Goal: Task Accomplishment & Management: Manage account settings

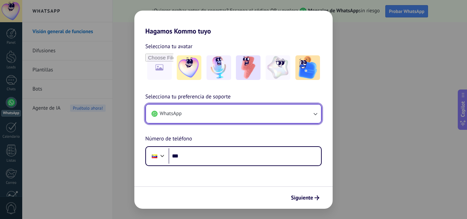
click at [264, 118] on button "WhatsApp" at bounding box center [233, 114] width 175 height 18
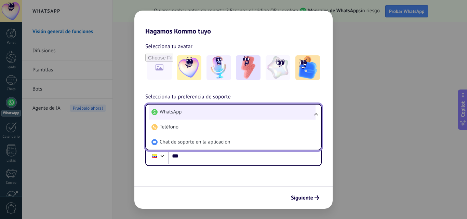
click at [262, 118] on li "WhatsApp" at bounding box center [232, 112] width 167 height 15
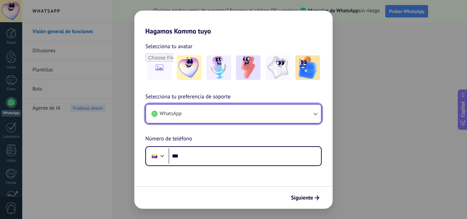
click at [262, 118] on button "WhatsApp" at bounding box center [233, 114] width 175 height 18
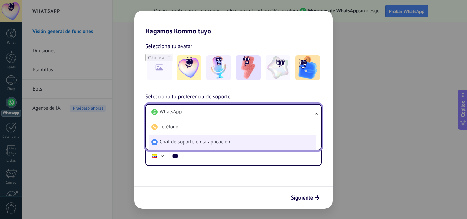
click at [221, 139] on li "Chat de soporte en la aplicación" at bounding box center [232, 142] width 167 height 15
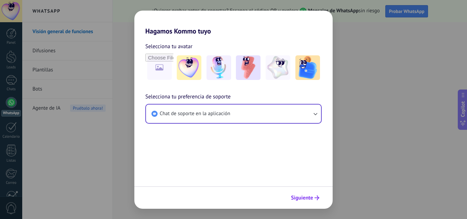
click at [297, 197] on span "Siguiente" at bounding box center [302, 198] width 22 height 5
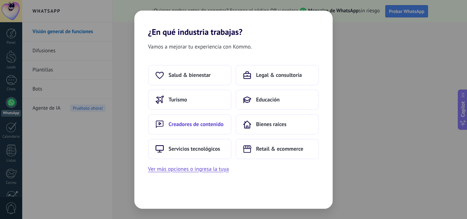
click at [193, 122] on span "Creadores de contenido" at bounding box center [196, 124] width 55 height 7
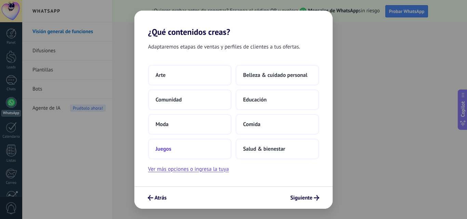
click at [162, 151] on span "Juegos" at bounding box center [164, 149] width 16 height 7
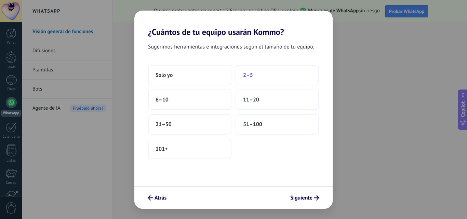
click at [254, 76] on button "2–5" at bounding box center [277, 75] width 83 height 21
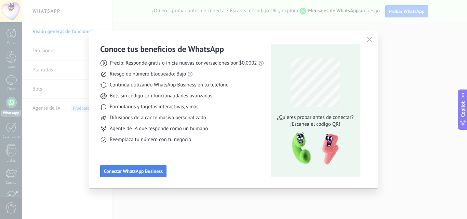
click at [139, 169] on span "Conectar WhatsApp Business" at bounding box center [133, 171] width 59 height 5
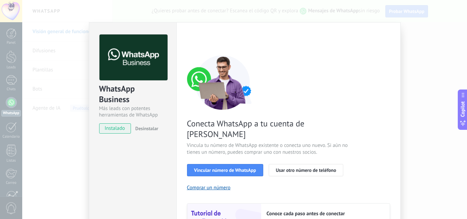
scroll to position [47, 0]
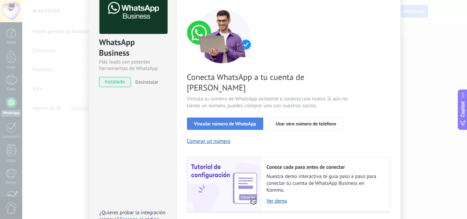
click at [226, 121] on span "Vincular número de WhatsApp" at bounding box center [225, 123] width 62 height 5
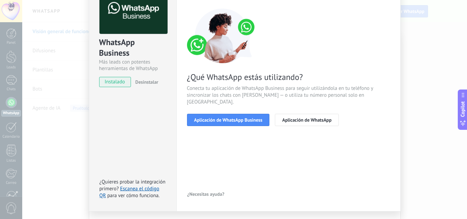
click at [226, 118] on span "Aplicación de WhatsApp Business" at bounding box center [228, 120] width 68 height 5
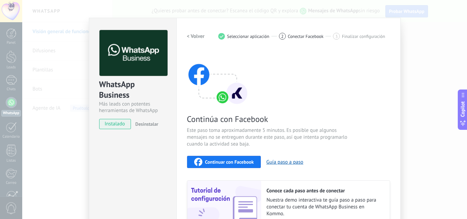
scroll to position [0, 0]
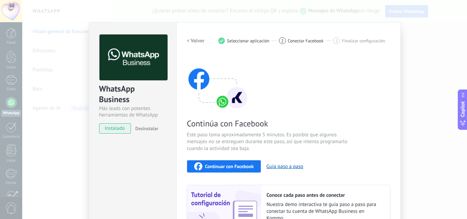
click at [313, 105] on div "Continúa con Facebook Este paso toma aproximadamente 5 minutos. Es posible que …" at bounding box center [288, 147] width 203 height 185
click at [75, 104] on div "WhatsApp Business Más leads con potentes herramientas de WhatsApp instalado Des…" at bounding box center [244, 109] width 445 height 219
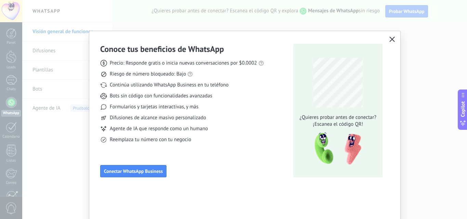
click at [390, 38] on icon "button" at bounding box center [392, 39] width 5 height 5
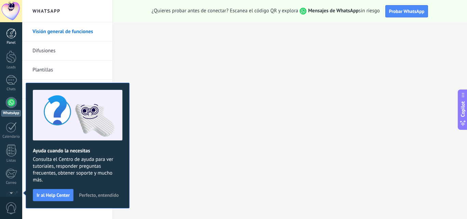
click at [13, 32] on div at bounding box center [11, 33] width 10 height 10
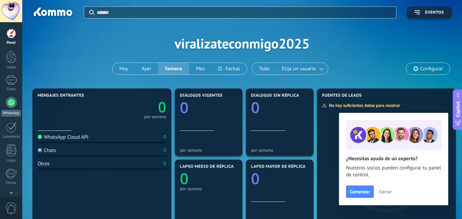
click at [12, 103] on div at bounding box center [11, 102] width 11 height 11
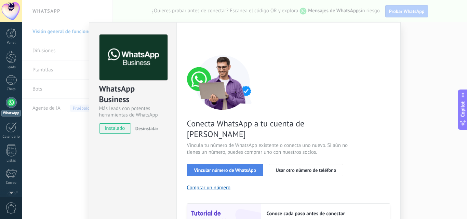
click at [233, 164] on button "Vincular número de WhatsApp" at bounding box center [225, 170] width 76 height 12
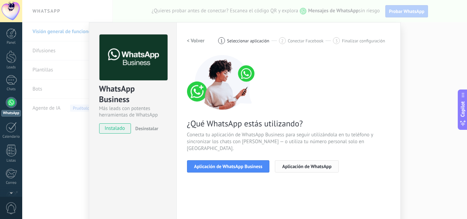
click at [282, 164] on span "Aplicación de WhatsApp" at bounding box center [306, 166] width 49 height 5
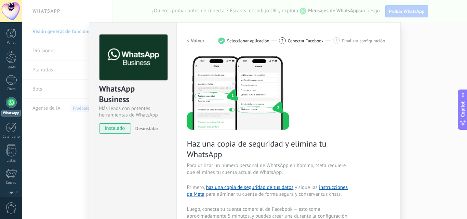
click at [425, 59] on div "WhatsApp Business Más leads con potentes herramientas de WhatsApp instalado Des…" at bounding box center [244, 109] width 445 height 219
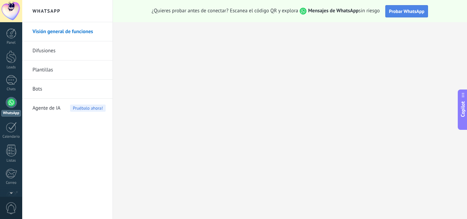
click at [400, 11] on span "Probar WhatsApp" at bounding box center [407, 11] width 36 height 6
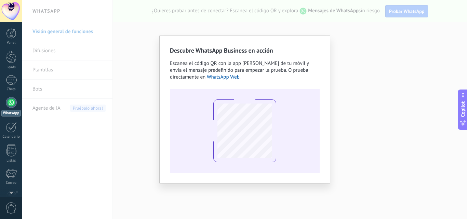
click at [359, 42] on div "Descubre WhatsApp Business en acción Escanea el código QR con la app de cámara …" at bounding box center [244, 109] width 445 height 219
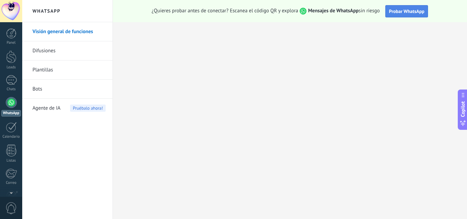
click at [399, 12] on span "Probar WhatsApp" at bounding box center [407, 11] width 36 height 6
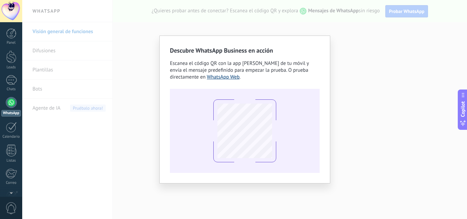
click at [225, 77] on link "WhatsApp Web" at bounding box center [223, 77] width 33 height 6
click at [376, 48] on div "Descubre WhatsApp Business en acción Escanea el código QR con la app de cámara …" at bounding box center [244, 109] width 445 height 219
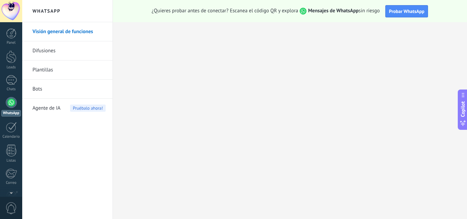
click at [39, 91] on link "Bots" at bounding box center [68, 89] width 73 height 19
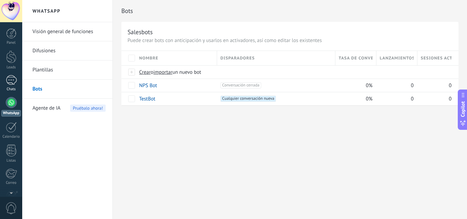
click at [11, 82] on div at bounding box center [11, 80] width 11 height 10
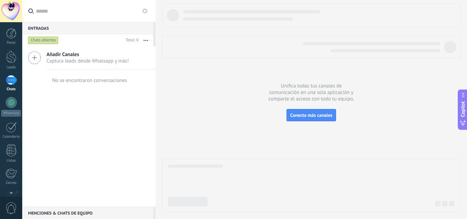
click at [41, 58] on use at bounding box center [34, 58] width 12 height 12
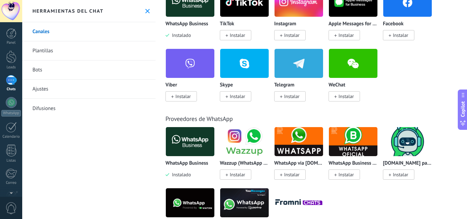
scroll to position [151, 0]
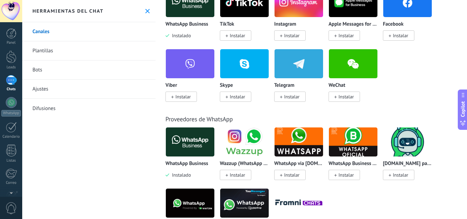
click at [42, 91] on link "Ajustes" at bounding box center [88, 89] width 133 height 19
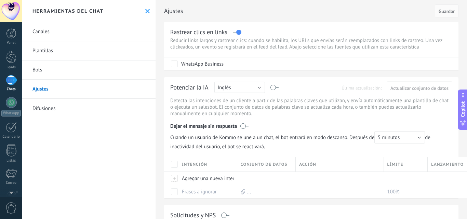
click at [39, 71] on link "Bots" at bounding box center [88, 70] width 133 height 19
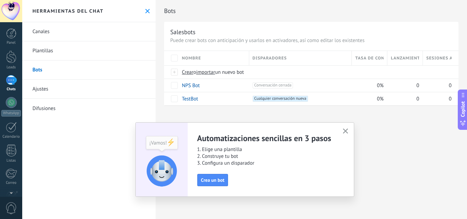
click at [42, 36] on link "Canales" at bounding box center [88, 31] width 133 height 19
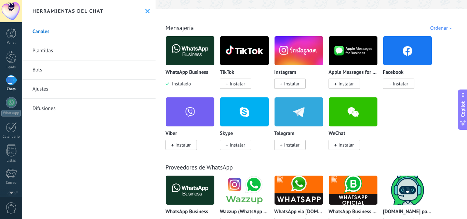
scroll to position [134, 0]
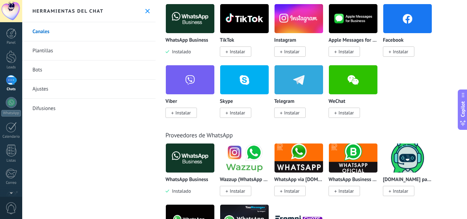
click at [353, 160] on img at bounding box center [353, 158] width 49 height 33
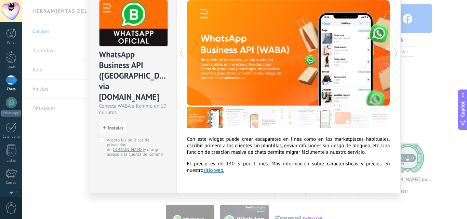
scroll to position [0, 0]
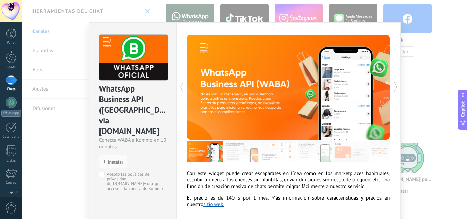
click at [430, 62] on div "WhatsApp Business API (WABA) via Radist.Online Conecta WABA a Kommo en 10 minut…" at bounding box center [244, 109] width 445 height 219
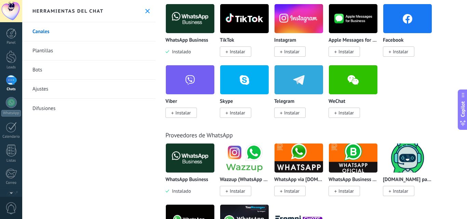
click at [292, 163] on img at bounding box center [299, 158] width 49 height 33
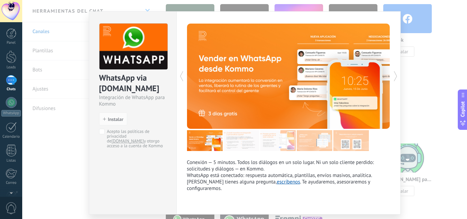
scroll to position [11, 0]
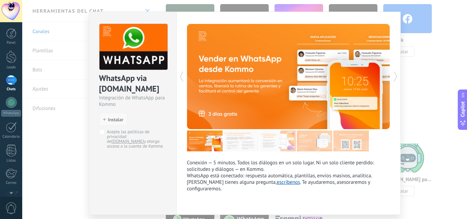
click at [114, 120] on span "Instalar" at bounding box center [115, 119] width 15 height 5
click at [118, 117] on span "Instalar" at bounding box center [115, 119] width 15 height 5
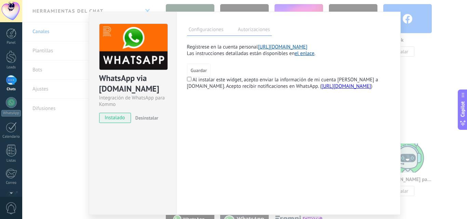
click at [244, 29] on label "Autorizaciones" at bounding box center [254, 31] width 36 height 10
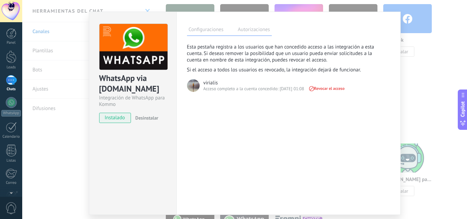
click at [435, 70] on div "WhatsApp via Radist.Online Integración de WhatsApp para Kommo instalado Desinst…" at bounding box center [244, 109] width 445 height 219
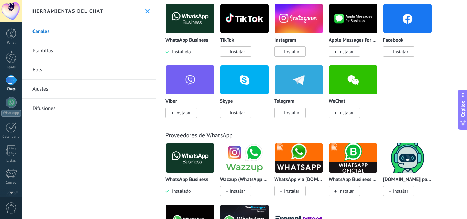
click at [145, 11] on use at bounding box center [147, 11] width 4 height 4
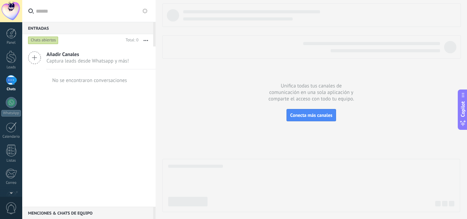
click at [36, 60] on icon at bounding box center [34, 57] width 13 height 13
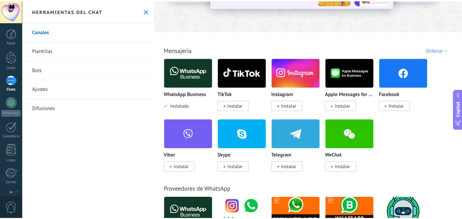
scroll to position [132, 0]
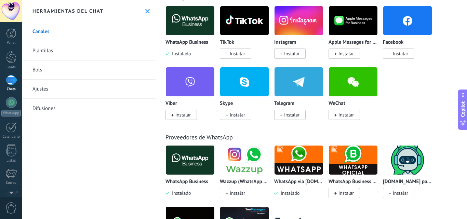
click at [301, 164] on img at bounding box center [299, 160] width 49 height 33
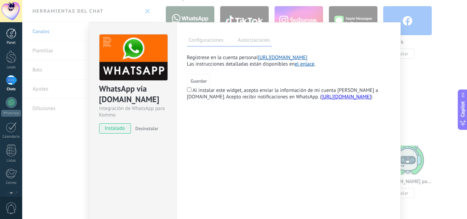
click at [9, 38] on div at bounding box center [11, 33] width 10 height 10
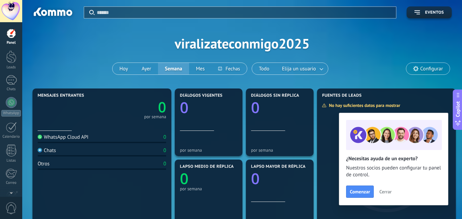
click at [426, 65] on span "Configurar" at bounding box center [427, 69] width 43 height 12
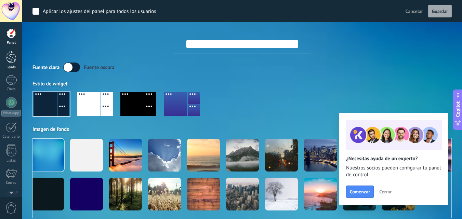
click at [12, 59] on div at bounding box center [11, 57] width 10 height 13
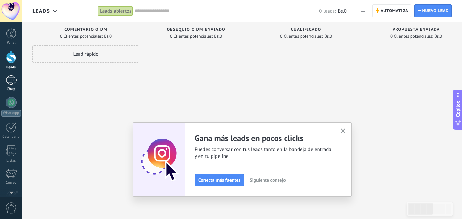
click at [10, 83] on div at bounding box center [11, 80] width 11 height 10
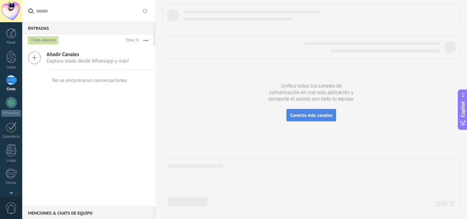
click at [309, 116] on span "Conecta más canales" at bounding box center [311, 115] width 42 height 6
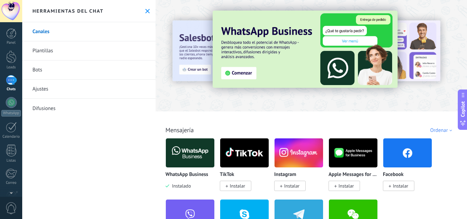
click at [240, 73] on img at bounding box center [305, 49] width 185 height 77
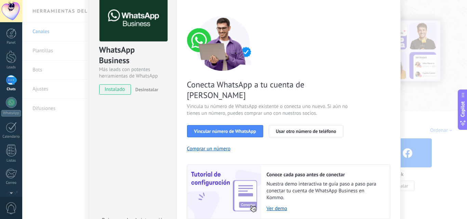
scroll to position [41, 0]
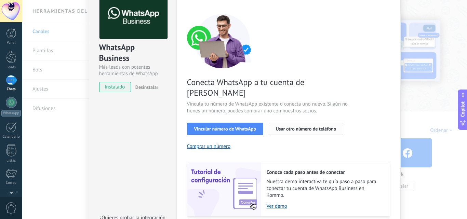
click at [313, 127] on span "Usar otro número de teléfono" at bounding box center [306, 129] width 60 height 5
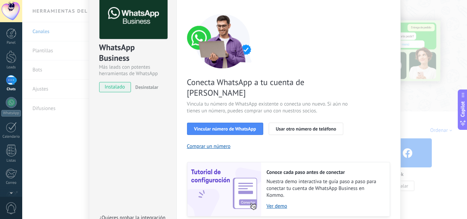
click at [50, 125] on div "WhatsApp Business Más leads con potentes herramientas de WhatsApp instalado Des…" at bounding box center [244, 109] width 445 height 219
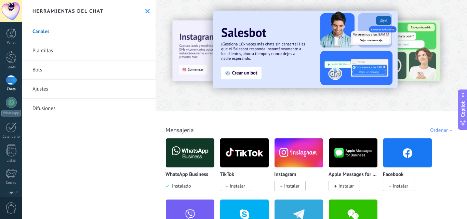
scroll to position [0, 0]
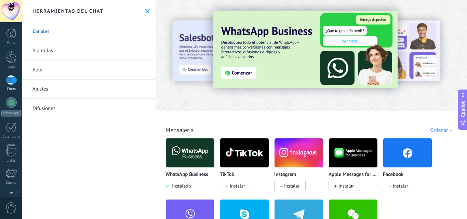
click at [39, 91] on link "Ajustes" at bounding box center [88, 89] width 133 height 19
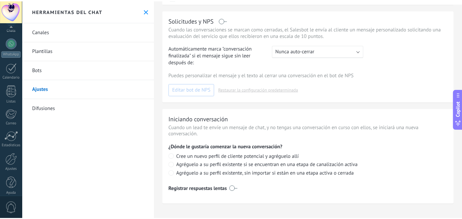
scroll to position [65, 0]
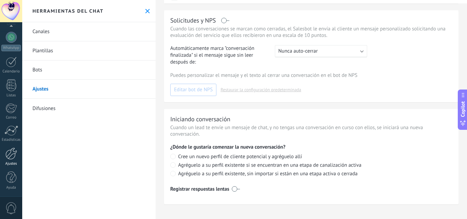
click at [12, 155] on div at bounding box center [11, 154] width 12 height 12
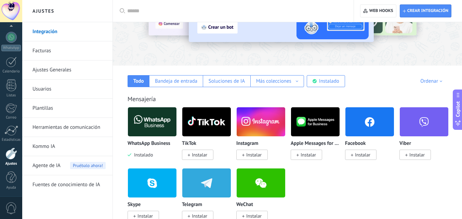
scroll to position [69, 0]
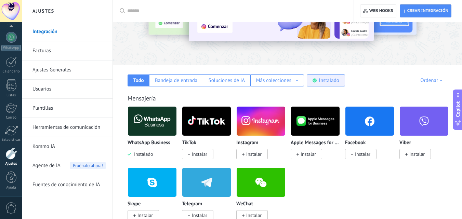
click at [324, 81] on div "Instalado" at bounding box center [329, 80] width 20 height 6
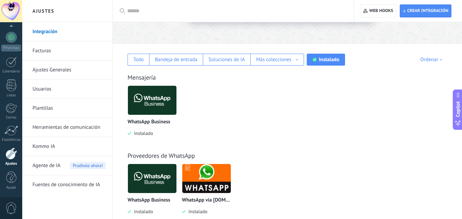
scroll to position [104, 0]
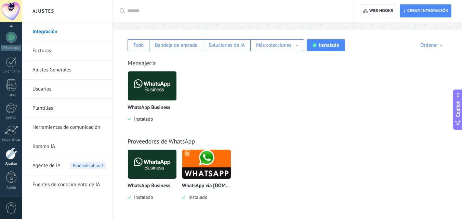
click at [55, 66] on link "Ajustes Generales" at bounding box center [68, 70] width 73 height 19
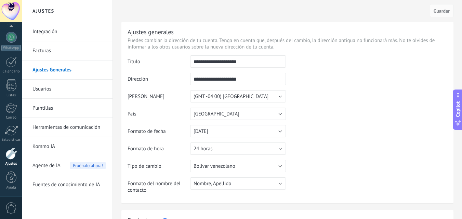
click at [49, 35] on link "Integración" at bounding box center [68, 31] width 73 height 19
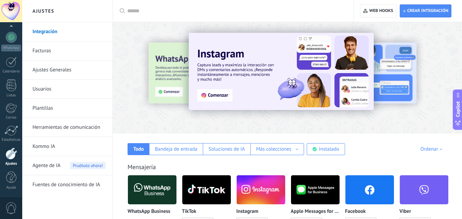
click at [45, 53] on link "Facturas" at bounding box center [68, 50] width 73 height 19
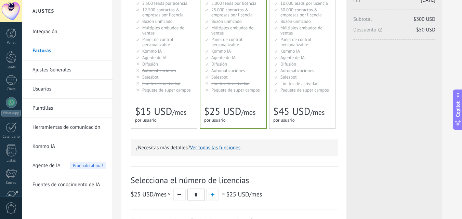
scroll to position [98, 0]
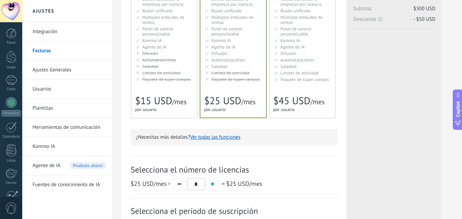
drag, startPoint x: 242, startPoint y: 64, endPoint x: 229, endPoint y: 57, distance: 14.4
click at [229, 57] on span "Automatizaciónes" at bounding box center [228, 60] width 34 height 6
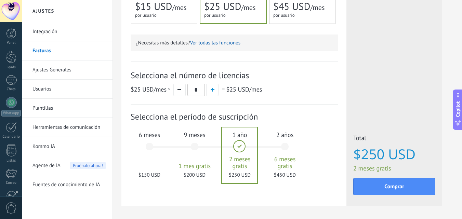
scroll to position [193, 0]
click at [144, 150] on div "6 meses $150 USD" at bounding box center [149, 150] width 37 height 48
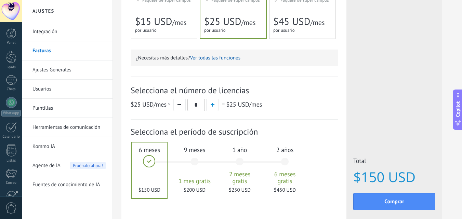
scroll to position [178, 0]
click at [66, 73] on link "Ajustes Generales" at bounding box center [68, 70] width 73 height 19
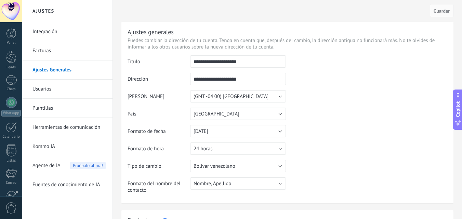
click at [41, 92] on link "Usuarios" at bounding box center [68, 89] width 73 height 19
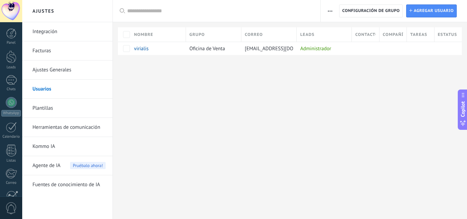
click at [40, 108] on link "Plantillas" at bounding box center [68, 108] width 73 height 19
click at [47, 128] on link "Herramientas de comunicación" at bounding box center [68, 127] width 73 height 19
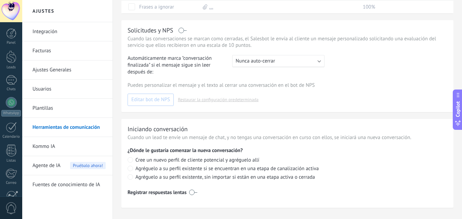
scroll to position [267, 0]
click at [48, 148] on link "Kommo IA" at bounding box center [68, 146] width 73 height 19
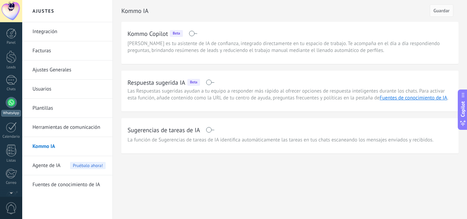
click at [12, 102] on div at bounding box center [11, 102] width 11 height 11
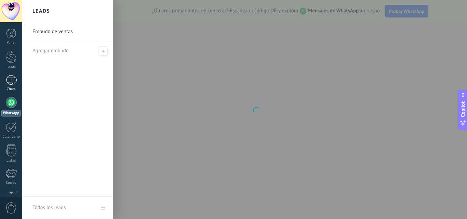
click at [12, 85] on link "Chats" at bounding box center [11, 83] width 22 height 16
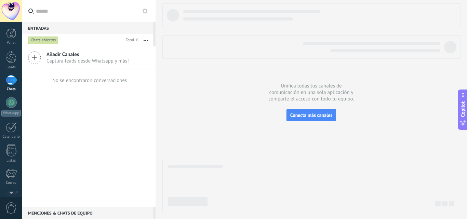
click at [38, 58] on icon at bounding box center [34, 57] width 13 height 13
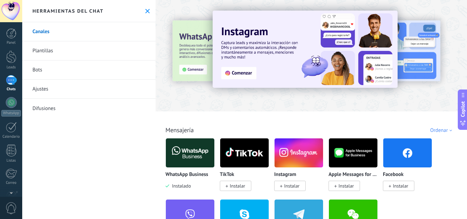
click at [145, 10] on icon at bounding box center [147, 11] width 4 height 4
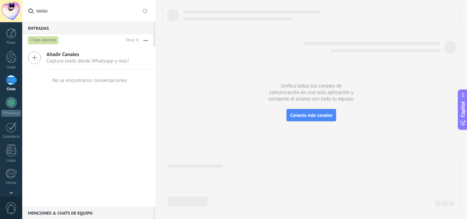
click at [310, 122] on div at bounding box center [311, 107] width 298 height 209
click at [142, 40] on button "button" at bounding box center [146, 40] width 15 height 12
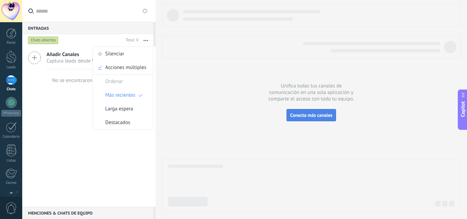
click at [323, 120] on button "Conecta más canales" at bounding box center [312, 115] width 50 height 12
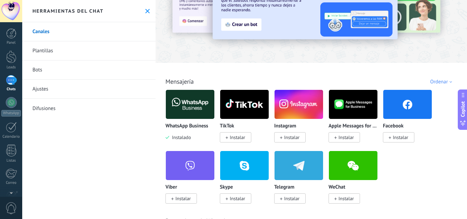
scroll to position [87, 0]
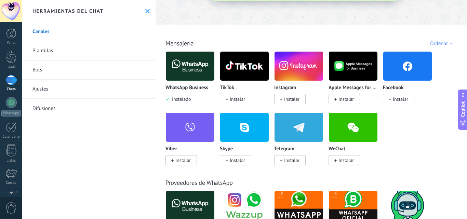
click at [404, 123] on div "WhatsApp Business Instalado TikTok Instalar Instagram Instalar Apple Messages f…" at bounding box center [315, 112] width 299 height 122
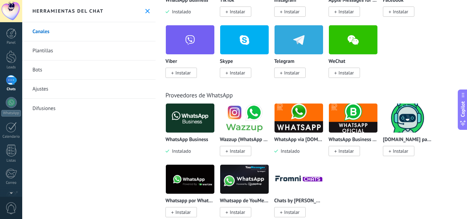
scroll to position [175, 0]
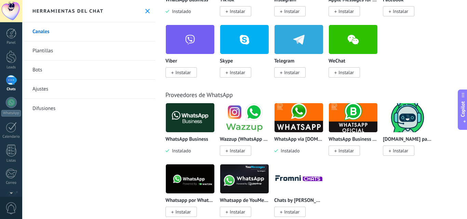
click at [234, 153] on span "Instalar" at bounding box center [237, 151] width 15 height 6
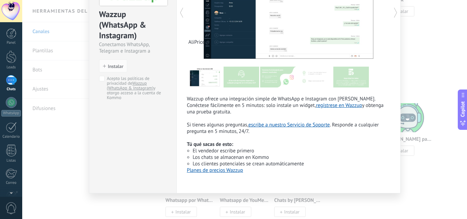
scroll to position [0, 0]
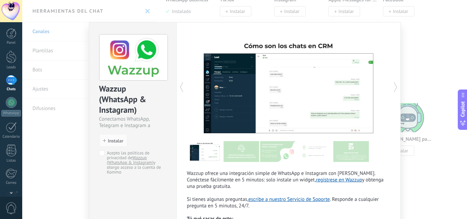
click at [419, 40] on div "Wazzup (WhatsApp & Instagram) Conectamos WhatsApp, Telegram e Instagram a Kommo…" at bounding box center [244, 109] width 445 height 219
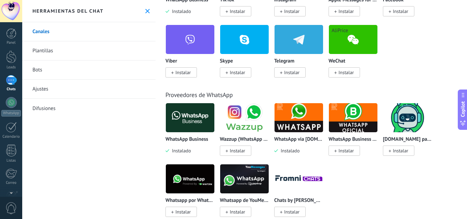
click at [348, 38] on img at bounding box center [353, 39] width 49 height 33
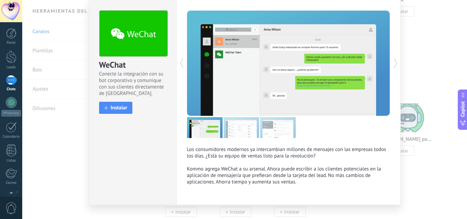
scroll to position [35, 0]
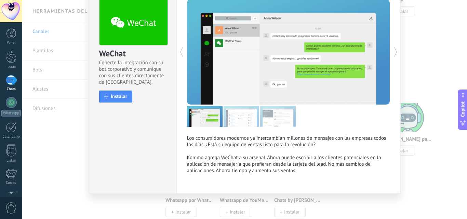
click at [417, 29] on div "WeChat Conecte la integración con su bot corporativo y comunique con sus client…" at bounding box center [244, 109] width 445 height 219
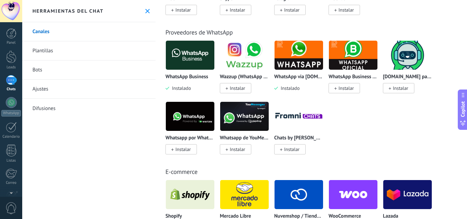
scroll to position [238, 0]
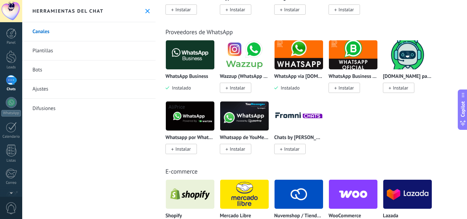
click at [185, 119] on img at bounding box center [190, 116] width 49 height 33
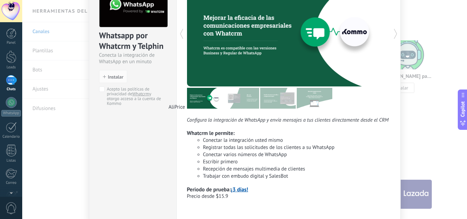
scroll to position [79, 0]
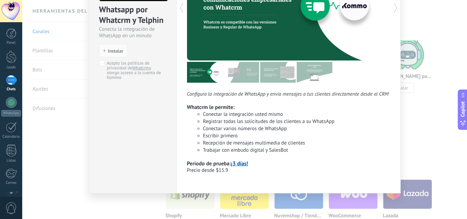
click at [430, 114] on div "Whatsapp por Whatcrm y Telphin Conecta la integración de WhatsApp en un minuto …" at bounding box center [244, 109] width 445 height 219
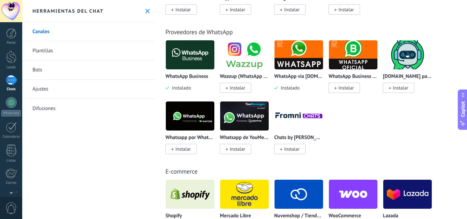
scroll to position [0, 0]
click at [145, 13] on button at bounding box center [148, 11] width 6 height 6
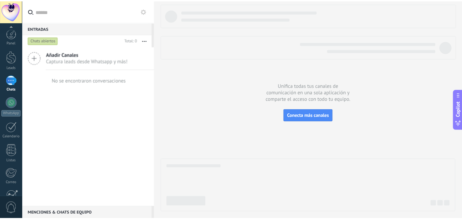
scroll to position [65, 0]
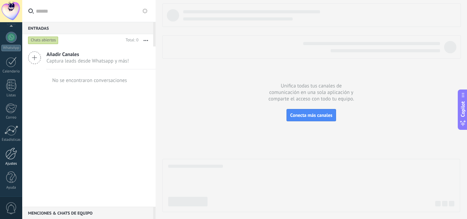
click at [14, 152] on div at bounding box center [11, 154] width 12 height 12
click at [12, 26] on div at bounding box center [11, 27] width 22 height 10
click at [10, 9] on div at bounding box center [11, 11] width 22 height 22
click at [16, 204] on span "0" at bounding box center [11, 209] width 12 height 12
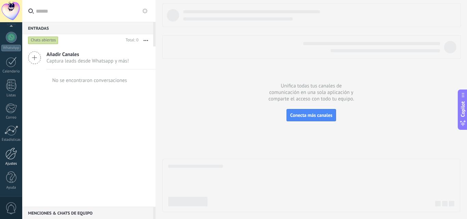
click at [13, 152] on div at bounding box center [11, 154] width 12 height 12
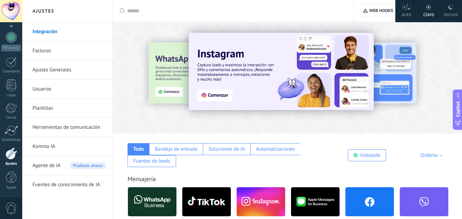
click at [51, 32] on link "Integración" at bounding box center [68, 31] width 73 height 19
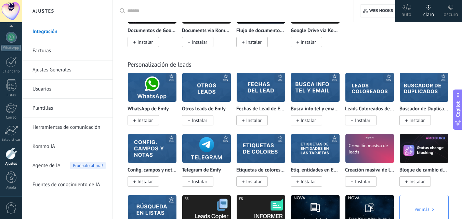
scroll to position [2208, 0]
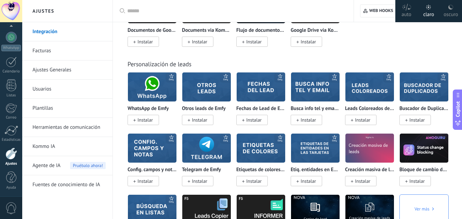
click at [140, 11] on input "text" at bounding box center [235, 11] width 217 height 7
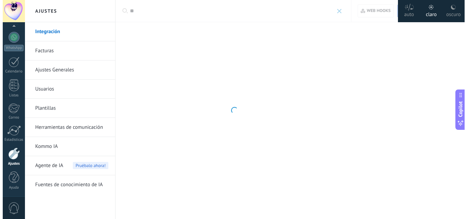
scroll to position [0, 0]
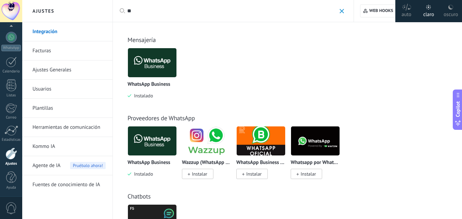
type input "*"
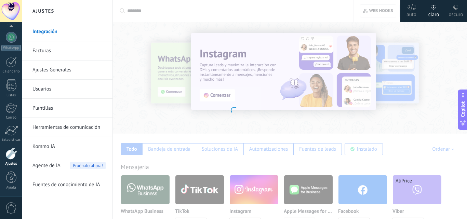
type input "*******"
click at [383, 125] on div at bounding box center [233, 109] width 467 height 219
click at [152, 12] on div at bounding box center [233, 109] width 467 height 219
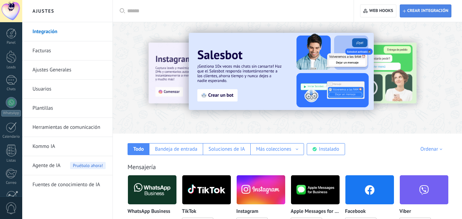
click at [419, 12] on span "Crear integración" at bounding box center [427, 10] width 41 height 5
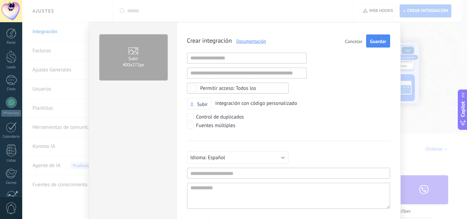
click at [355, 41] on span "Cancelar" at bounding box center [353, 41] width 17 height 5
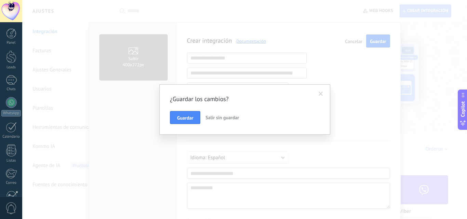
click at [222, 117] on span "Salir sin guardar" at bounding box center [223, 118] width 34 height 6
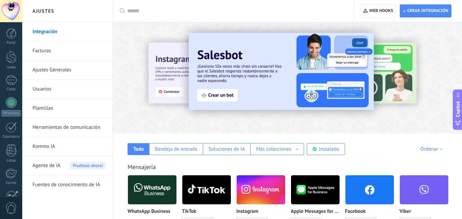
click at [142, 11] on input "text" at bounding box center [235, 11] width 217 height 7
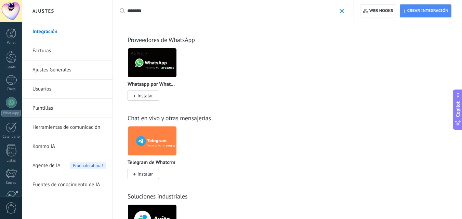
type input "*******"
click at [158, 65] on img at bounding box center [152, 62] width 49 height 33
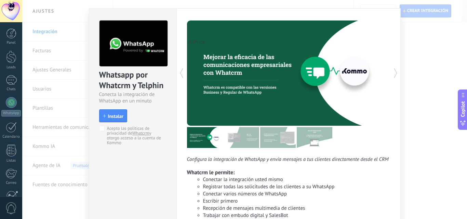
scroll to position [14, 0]
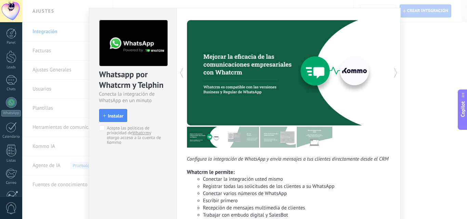
click at [394, 71] on icon at bounding box center [395, 73] width 7 height 14
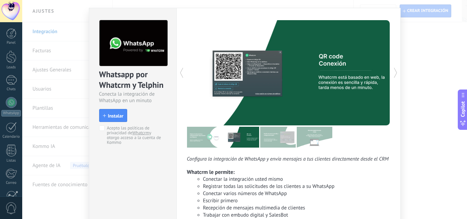
click at [353, 179] on li "Conectar la integración usted mismo" at bounding box center [296, 179] width 187 height 7
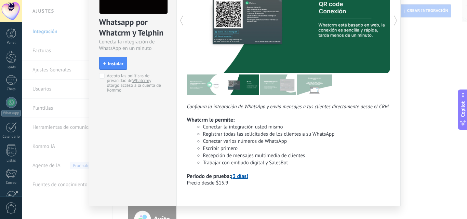
scroll to position [79, 0]
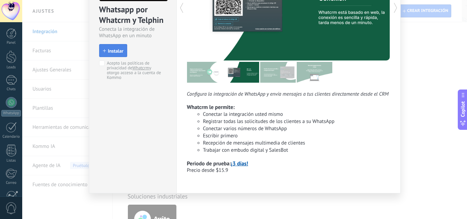
click at [113, 49] on span "Instalar" at bounding box center [115, 51] width 15 height 5
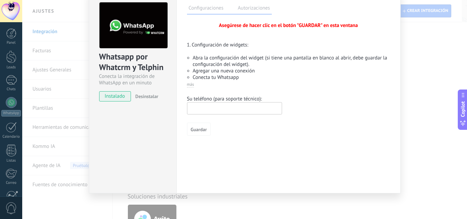
scroll to position [32, 0]
click at [190, 84] on span "más" at bounding box center [190, 84] width 7 height 5
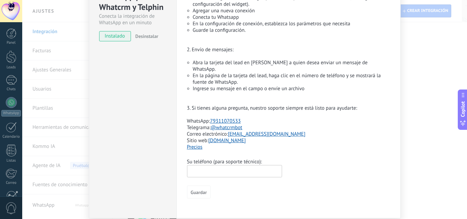
scroll to position [96, 0]
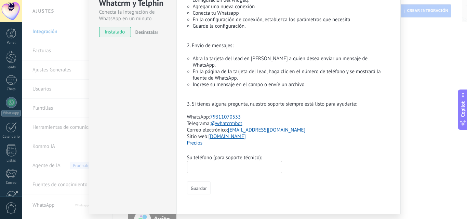
click at [211, 161] on input "text" at bounding box center [234, 167] width 95 height 12
type input "*"
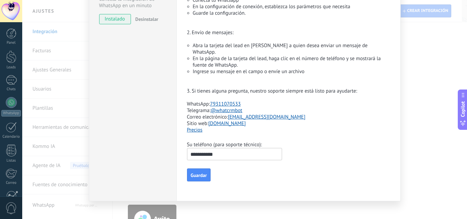
scroll to position [110, 0]
type input "**********"
click at [201, 173] on span "Guardar" at bounding box center [199, 175] width 16 height 5
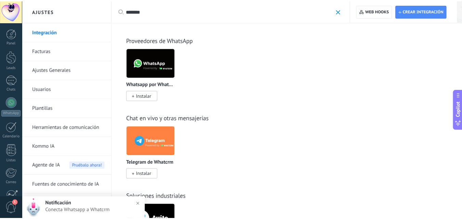
scroll to position [0, 0]
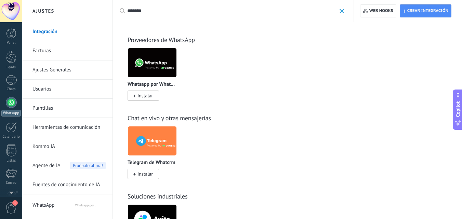
click at [11, 102] on div at bounding box center [11, 102] width 11 height 11
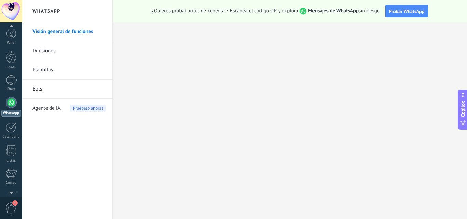
click at [15, 206] on span "1" at bounding box center [11, 209] width 12 height 12
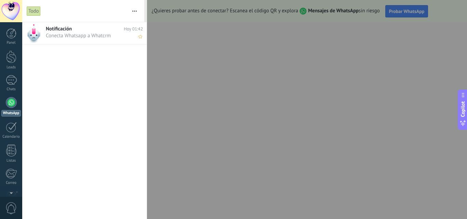
click at [79, 34] on span "Conecta Whatsapp a Whatcrm •••" at bounding box center [88, 35] width 84 height 6
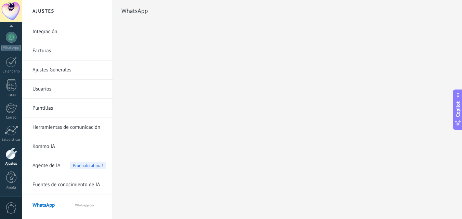
scroll to position [13, 0]
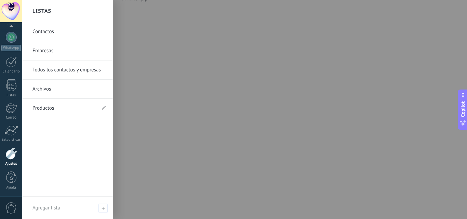
click at [13, 160] on link "Ajustes" at bounding box center [11, 157] width 22 height 18
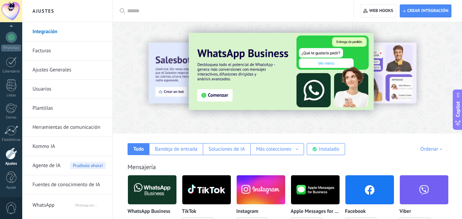
click at [48, 67] on link "Ajustes Generales" at bounding box center [68, 70] width 73 height 19
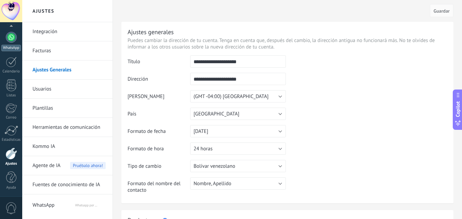
click at [16, 41] on link "WhatsApp" at bounding box center [11, 41] width 22 height 19
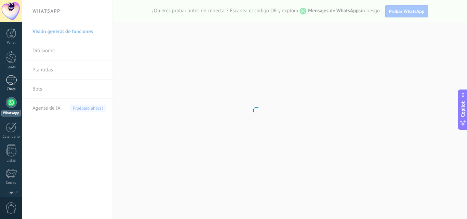
click at [11, 82] on div at bounding box center [11, 80] width 11 height 10
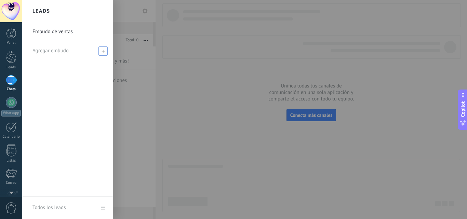
click at [105, 51] on span at bounding box center [103, 51] width 9 height 9
click at [105, 51] on span at bounding box center [104, 51] width 6 height 5
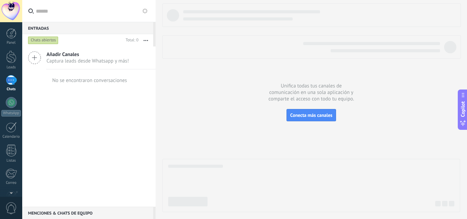
click at [167, 71] on div at bounding box center [311, 107] width 298 height 209
click at [35, 60] on icon at bounding box center [34, 57] width 13 height 13
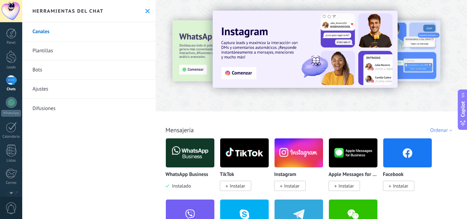
click at [43, 90] on link "Ajustes" at bounding box center [88, 89] width 133 height 19
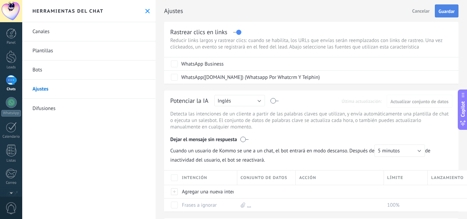
click at [441, 14] on span "Guardar" at bounding box center [447, 11] width 16 height 5
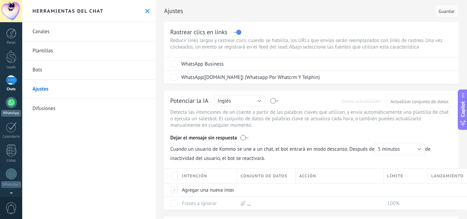
click at [13, 102] on div at bounding box center [11, 102] width 11 height 11
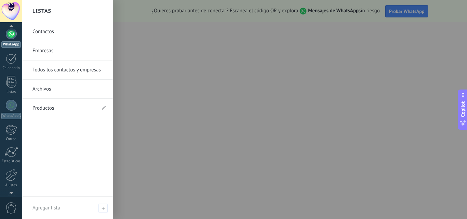
scroll to position [77, 0]
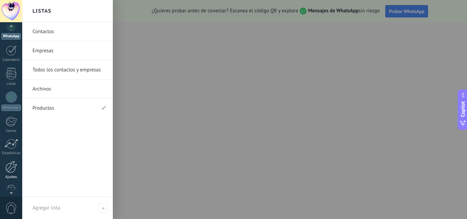
click at [13, 167] on div at bounding box center [11, 167] width 12 height 12
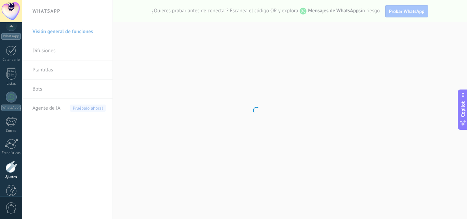
scroll to position [90, 0]
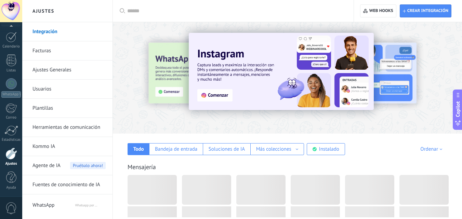
click at [158, 12] on input "text" at bounding box center [235, 11] width 217 height 7
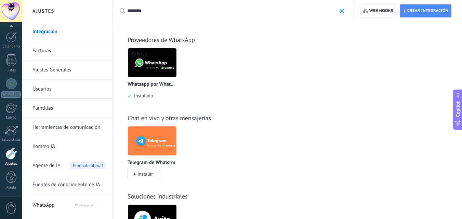
type input "*******"
click at [152, 63] on img at bounding box center [152, 62] width 49 height 33
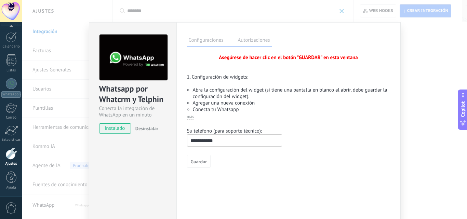
click at [251, 41] on label "Autorizaciones" at bounding box center [254, 41] width 36 height 10
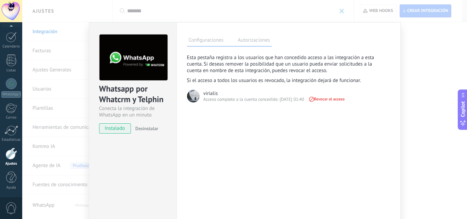
click at [213, 42] on label "Configuraciones" at bounding box center [206, 41] width 38 height 10
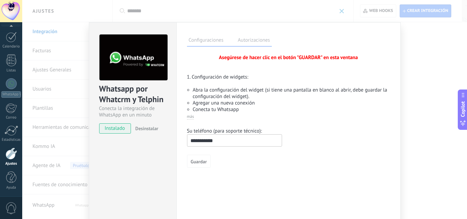
scroll to position [32, 0]
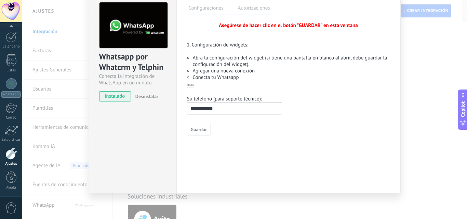
click at [191, 84] on span "más" at bounding box center [190, 84] width 7 height 5
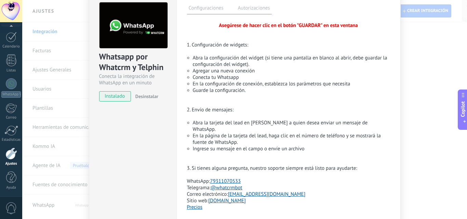
scroll to position [111, 0]
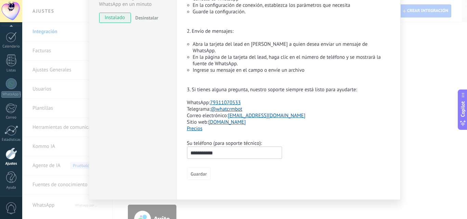
click at [188, 147] on input "**********" at bounding box center [234, 153] width 95 height 12
type input "**********"
click at [192, 172] on span "Guardar" at bounding box center [199, 174] width 16 height 5
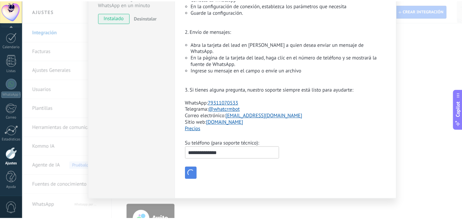
scroll to position [110, 0]
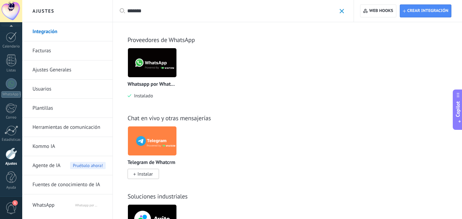
click at [14, 205] on span "1" at bounding box center [14, 202] width 5 height 5
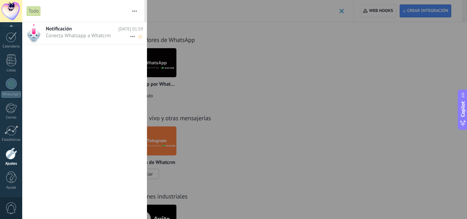
click at [88, 36] on span "Conecta Whatsapp a Whatcrm •••" at bounding box center [88, 35] width 84 height 6
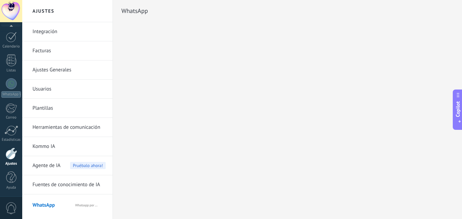
scroll to position [13, 0]
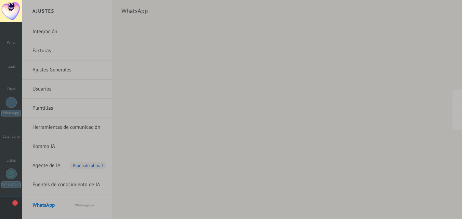
click at [279, 12] on div "WhatsApp" at bounding box center [287, 11] width 332 height 22
drag, startPoint x: 413, startPoint y: 1, endPoint x: 318, endPoint y: 12, distance: 94.7
click at [318, 12] on div "WhatsApp" at bounding box center [287, 11] width 332 height 22
click at [14, 206] on span "1" at bounding box center [14, 202] width 5 height 5
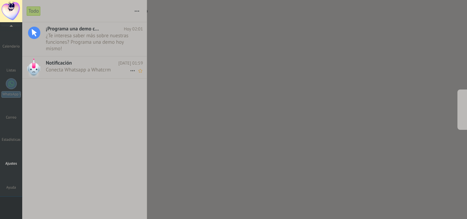
click at [73, 67] on span "Conecta Whatsapp a Whatcrm •••" at bounding box center [88, 70] width 84 height 6
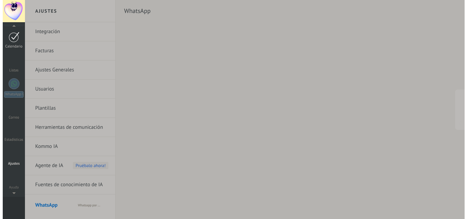
scroll to position [0, 0]
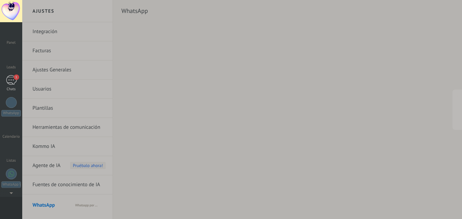
click at [12, 81] on div "1" at bounding box center [11, 80] width 11 height 10
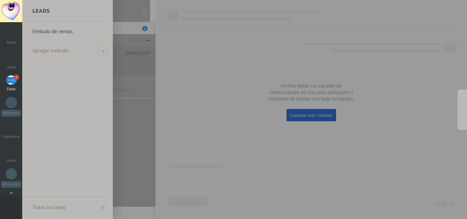
click at [200, 84] on div at bounding box center [255, 109] width 467 height 219
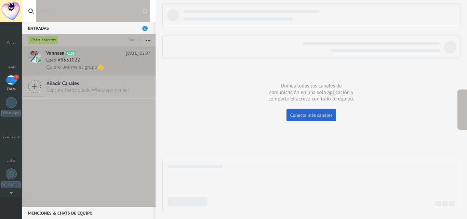
click at [222, 78] on div at bounding box center [311, 107] width 298 height 209
